Goal: Check status: Check status

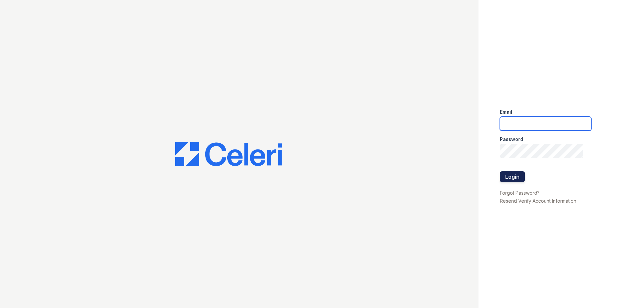
type input "Takesha.Coleman@trinity-pm.com"
click at [516, 175] on button "Login" at bounding box center [512, 177] width 25 height 11
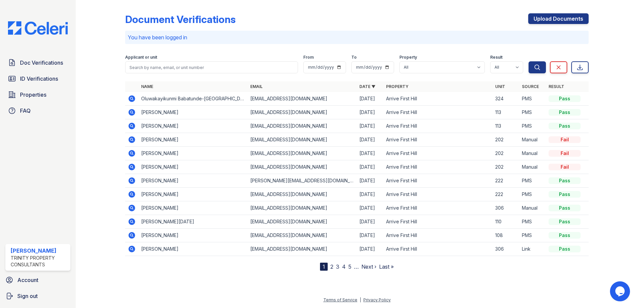
click at [131, 112] on icon at bounding box center [132, 112] width 8 height 8
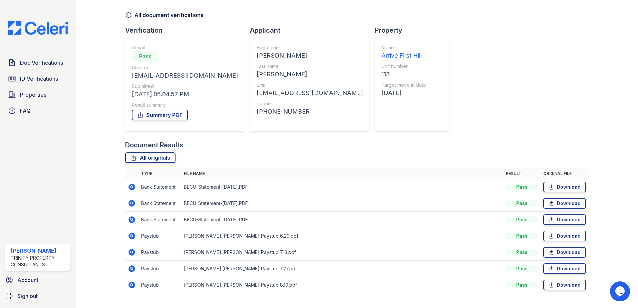
scroll to position [38, 0]
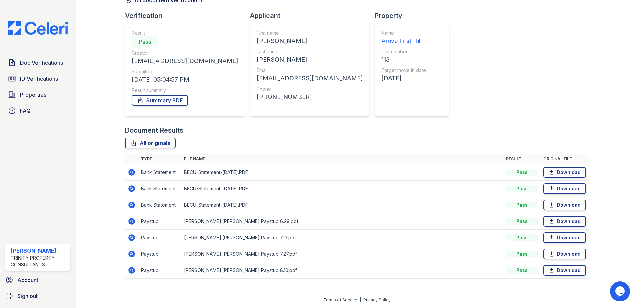
click at [132, 270] on icon at bounding box center [132, 271] width 8 height 8
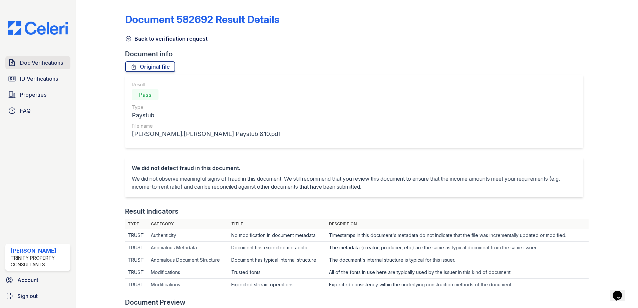
drag, startPoint x: 33, startPoint y: 62, endPoint x: 47, endPoint y: 63, distance: 14.0
click at [33, 62] on span "Doc Verifications" at bounding box center [41, 63] width 43 height 8
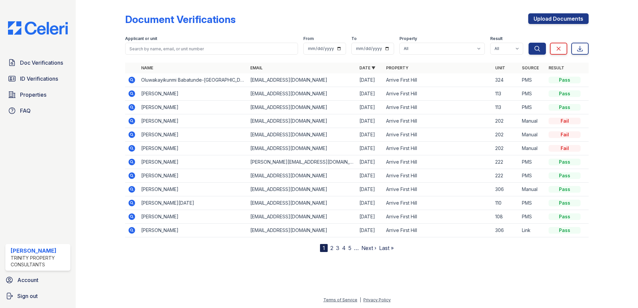
click at [133, 106] on icon at bounding box center [132, 107] width 8 height 8
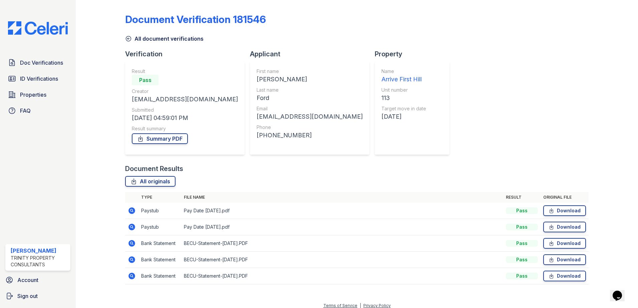
click at [133, 225] on icon at bounding box center [132, 227] width 7 height 7
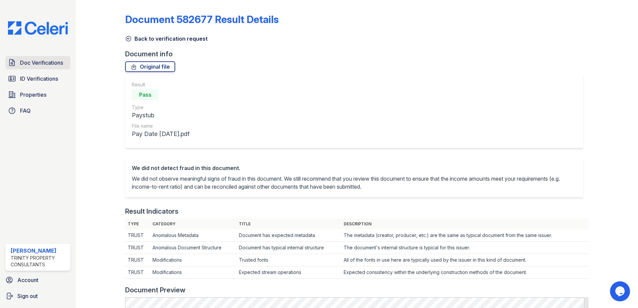
click at [26, 62] on span "Doc Verifications" at bounding box center [41, 63] width 43 height 8
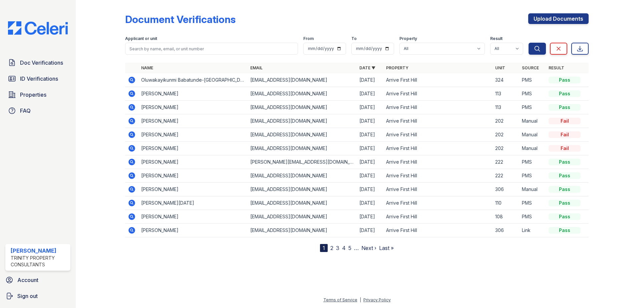
click at [131, 107] on icon at bounding box center [132, 107] width 2 height 2
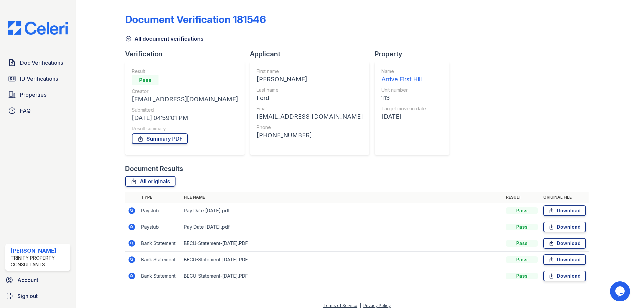
click at [133, 227] on icon at bounding box center [132, 227] width 7 height 7
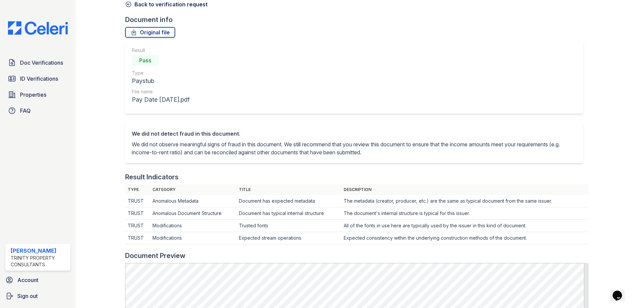
scroll to position [33, 0]
click at [38, 67] on span "Doc Verifications" at bounding box center [41, 63] width 43 height 8
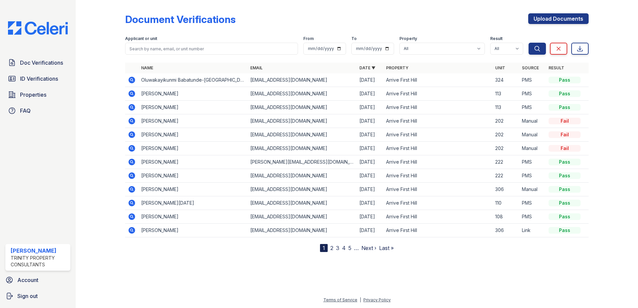
click at [132, 108] on icon at bounding box center [132, 107] width 7 height 7
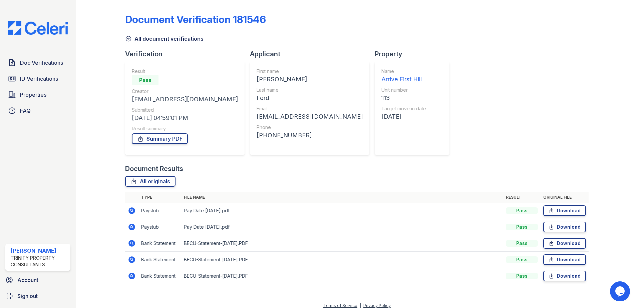
click at [131, 210] on icon at bounding box center [132, 211] width 8 height 8
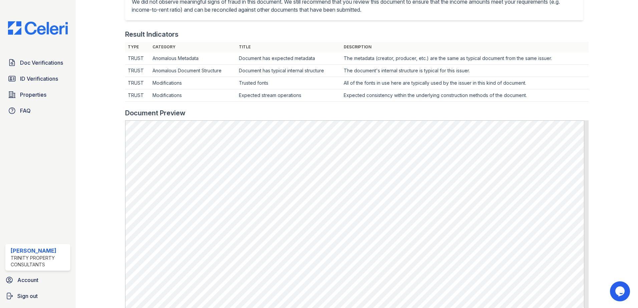
scroll to position [234, 0]
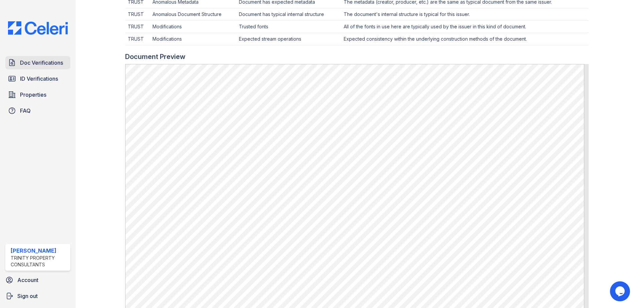
click at [46, 64] on span "Doc Verifications" at bounding box center [41, 63] width 43 height 8
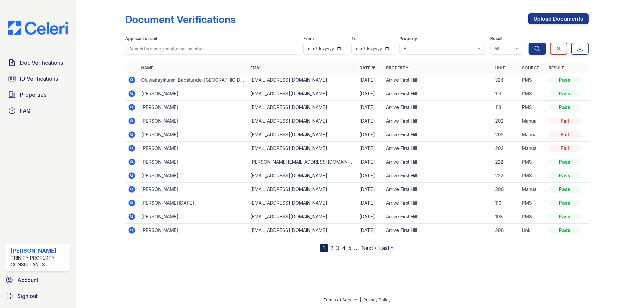
click at [130, 107] on icon at bounding box center [132, 107] width 7 height 7
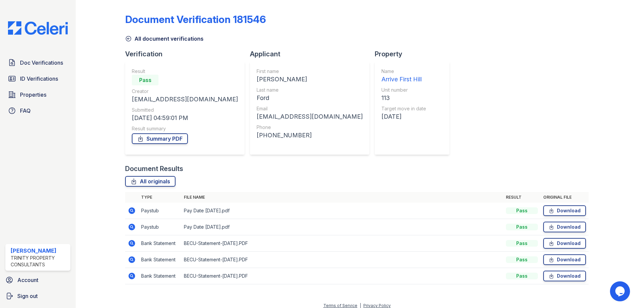
click at [129, 226] on icon at bounding box center [132, 227] width 7 height 7
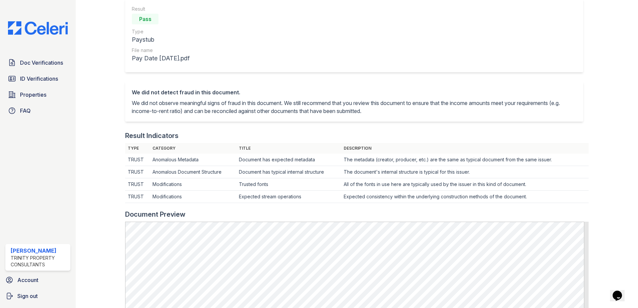
scroll to position [134, 0]
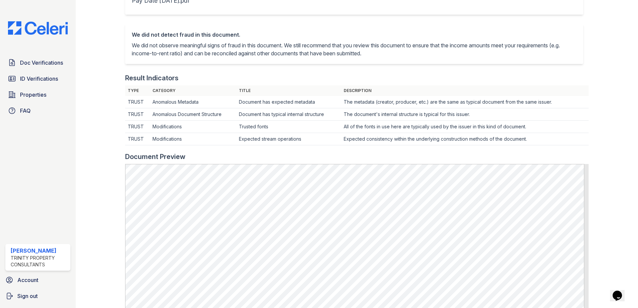
drag, startPoint x: 103, startPoint y: 74, endPoint x: 190, endPoint y: 7, distance: 110.4
click at [104, 74] on div at bounding box center [105, 171] width 39 height 604
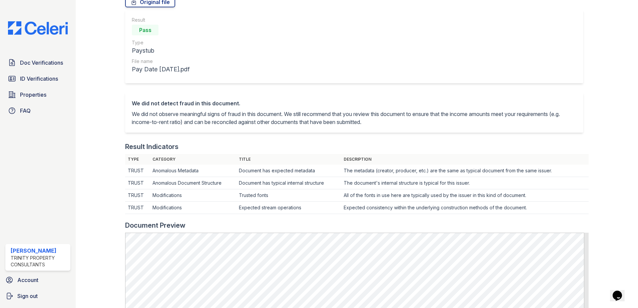
scroll to position [0, 0]
